Goal: Task Accomplishment & Management: Use online tool/utility

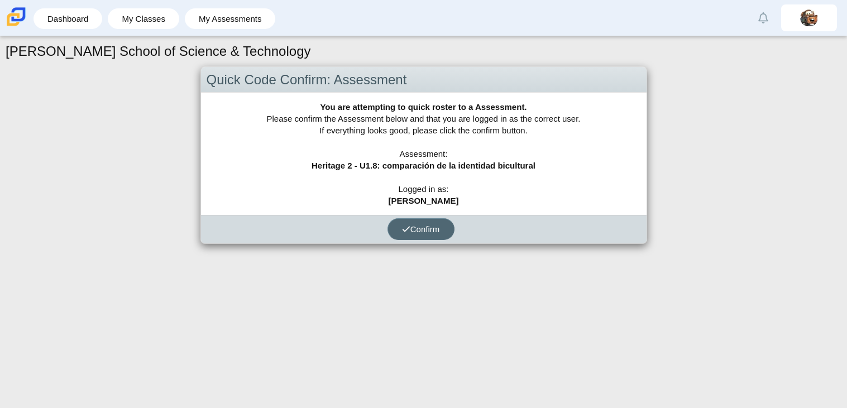
click at [412, 224] on span "Confirm" at bounding box center [421, 228] width 38 height 9
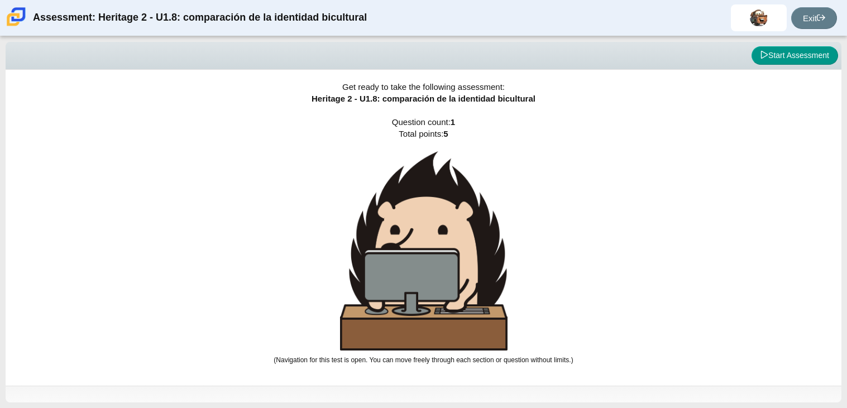
click at [412, 224] on img at bounding box center [423, 250] width 167 height 199
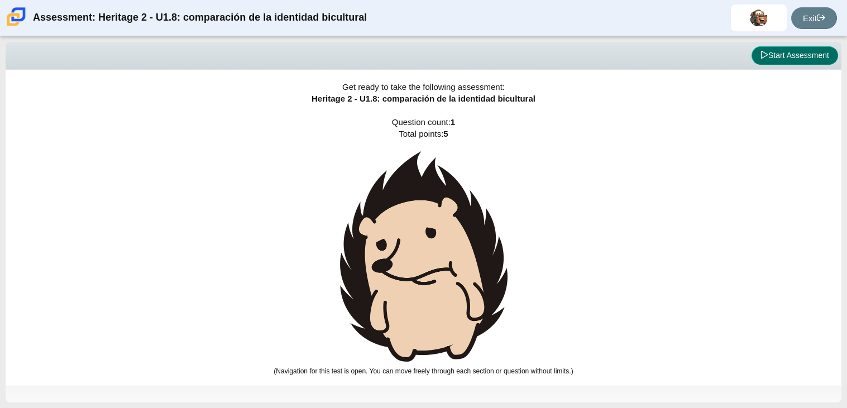
click at [804, 58] on button "Start Assessment" at bounding box center [794, 55] width 86 height 19
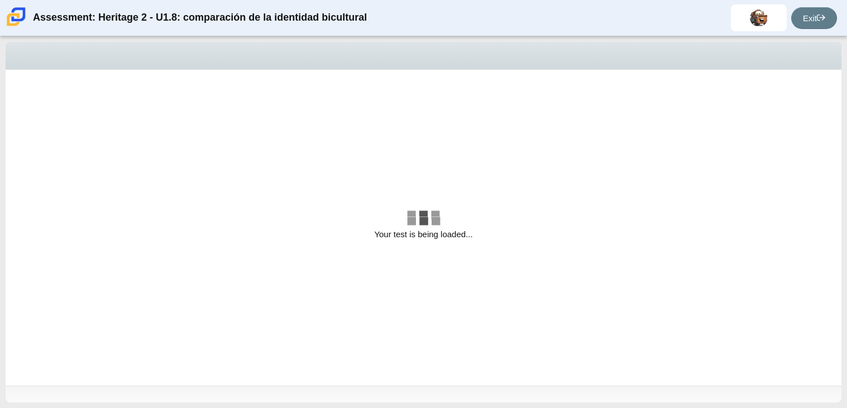
select select "3d3024f6-a892-4ba5-b2e4-c6acecfbc936"
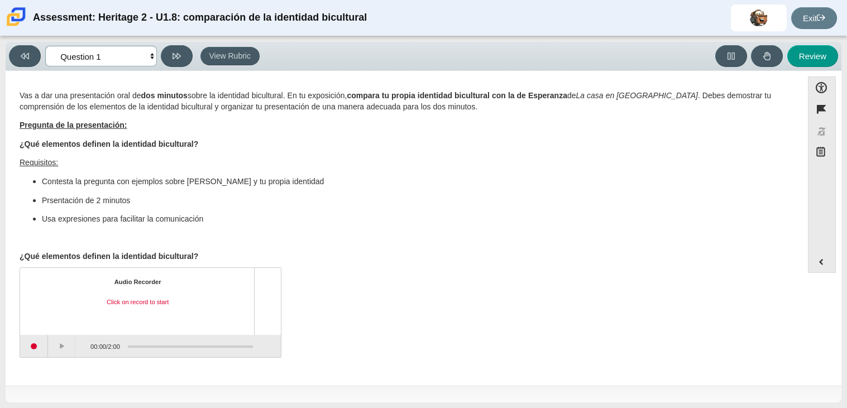
click at [136, 50] on select "Questions Question 1 Review Review Answers" at bounding box center [101, 56] width 112 height 21
click at [265, 171] on div "Vas a dar una presentación oral de dos minutos sobre la identidad bicultural. E…" at bounding box center [404, 176] width 768 height 172
click at [234, 52] on button "View Rubric" at bounding box center [229, 56] width 59 height 19
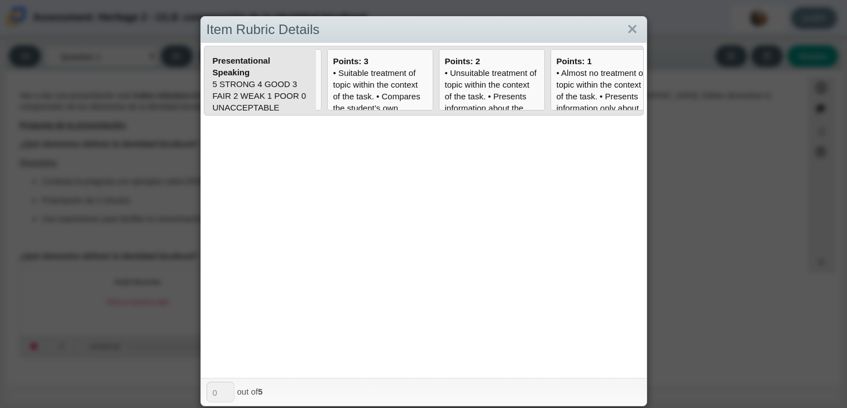
scroll to position [0, 343]
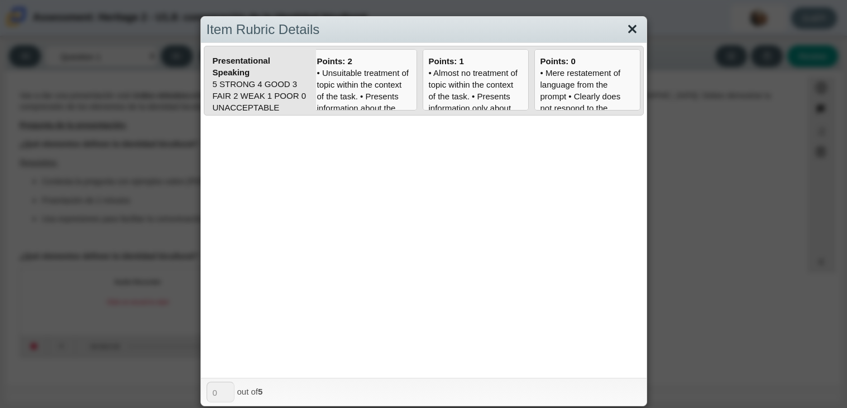
click at [632, 31] on link "Close" at bounding box center [631, 29] width 17 height 19
